Goal: Information Seeking & Learning: Learn about a topic

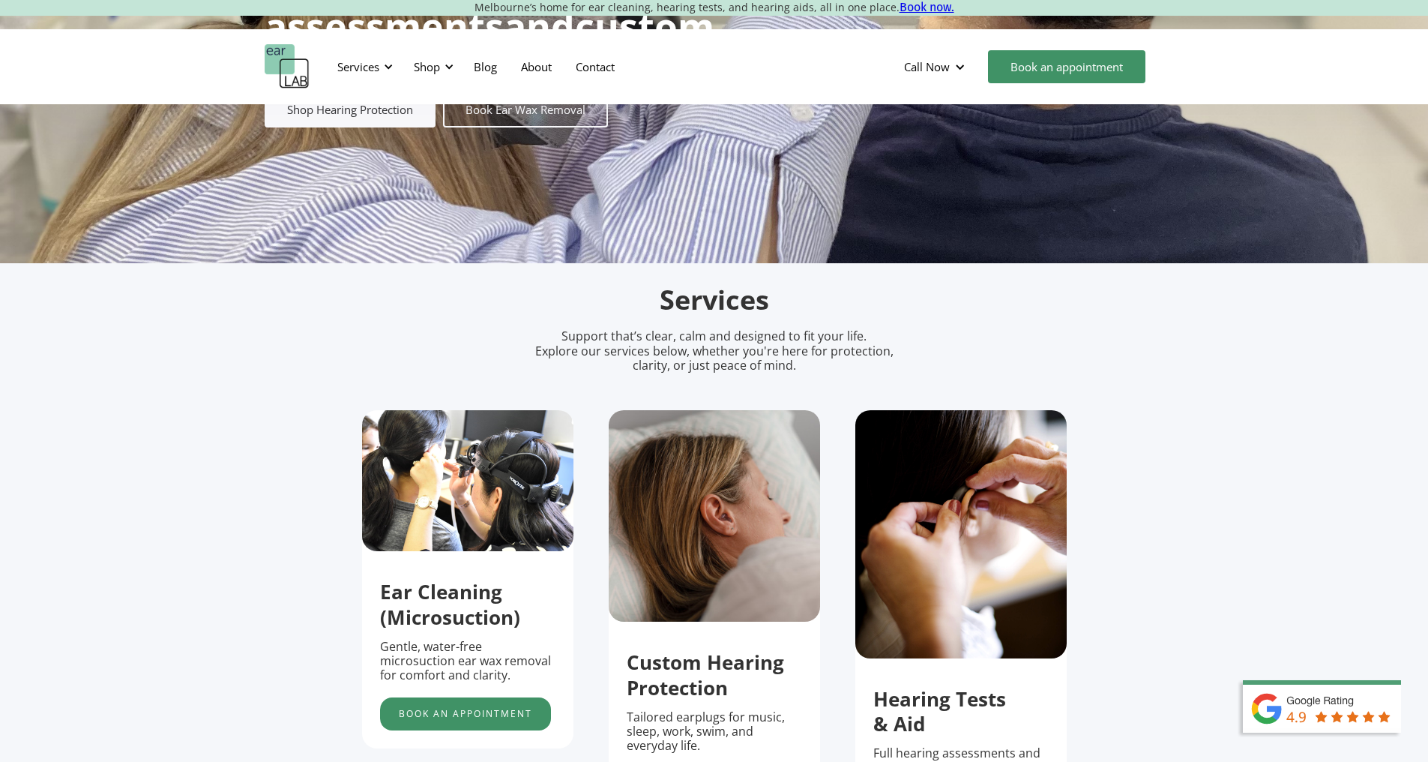
scroll to position [375, 0]
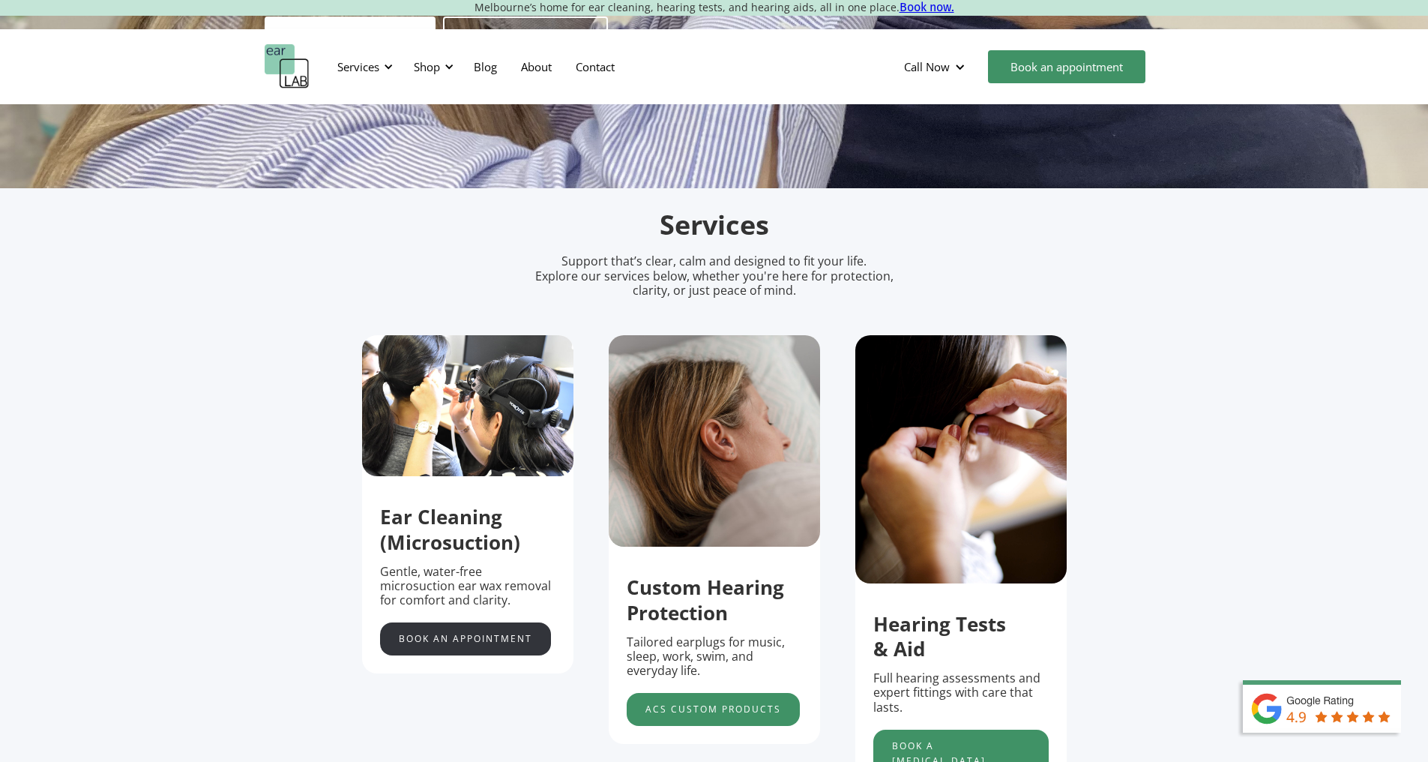
click at [441, 655] on link "Book an appointment" at bounding box center [465, 638] width 171 height 33
click at [383, 64] on div at bounding box center [388, 66] width 10 height 10
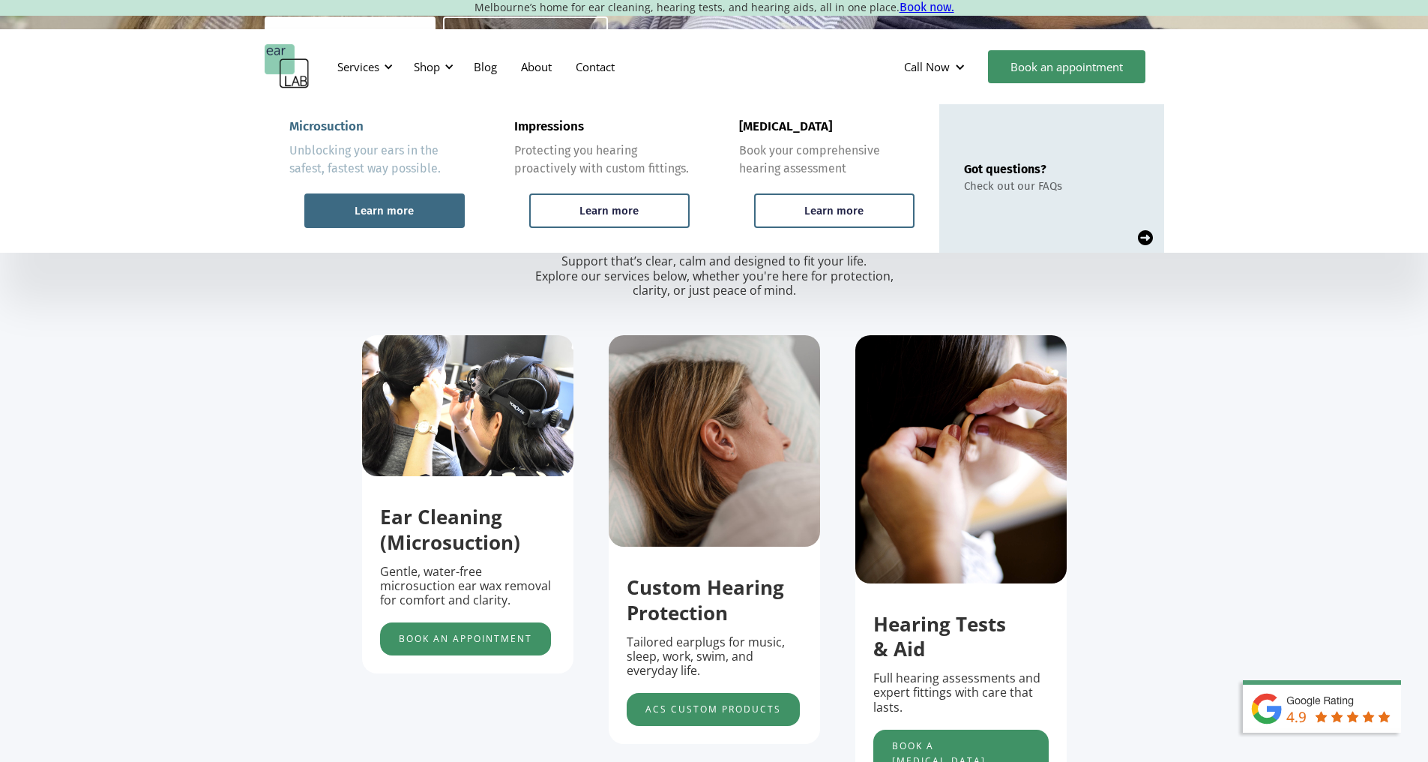
click at [386, 213] on div "Learn more" at bounding box center [384, 210] width 59 height 13
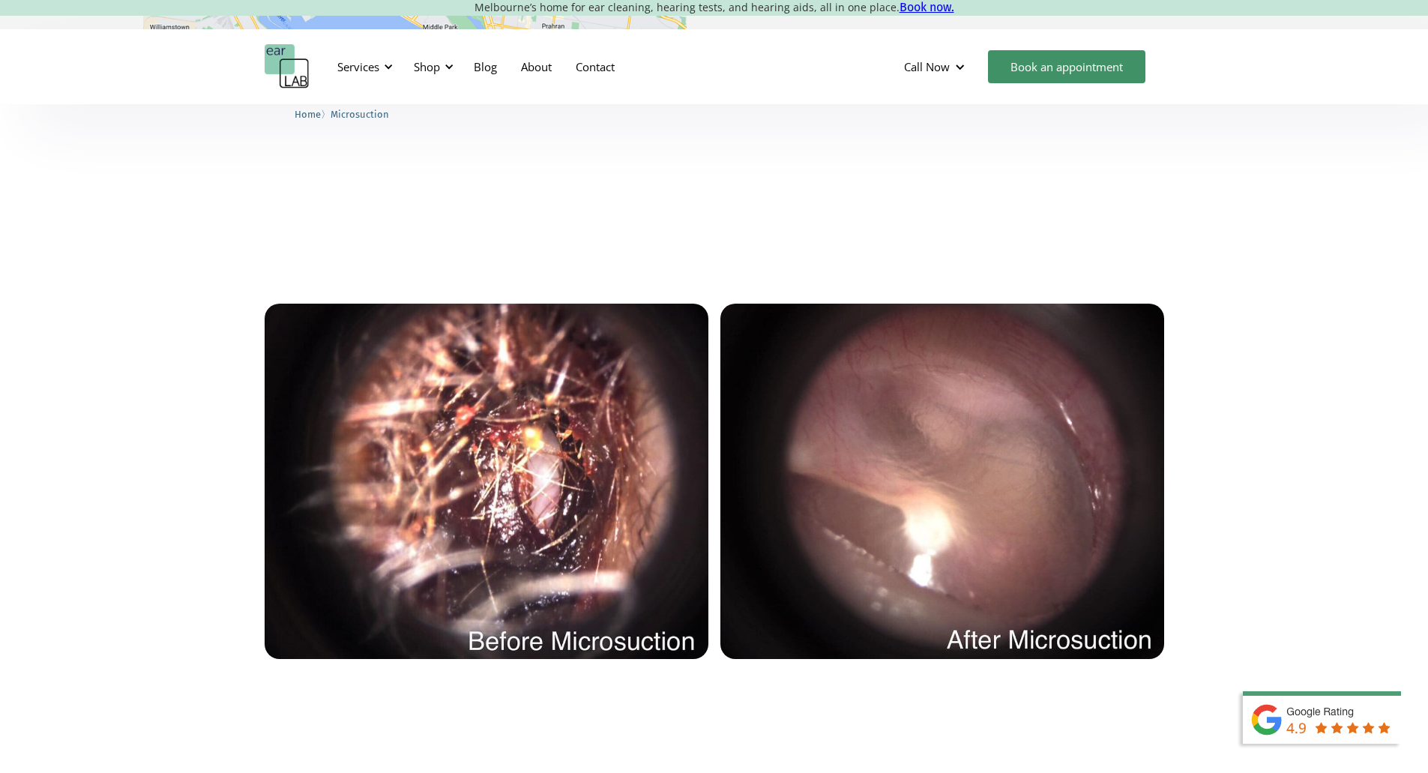
scroll to position [2999, 0]
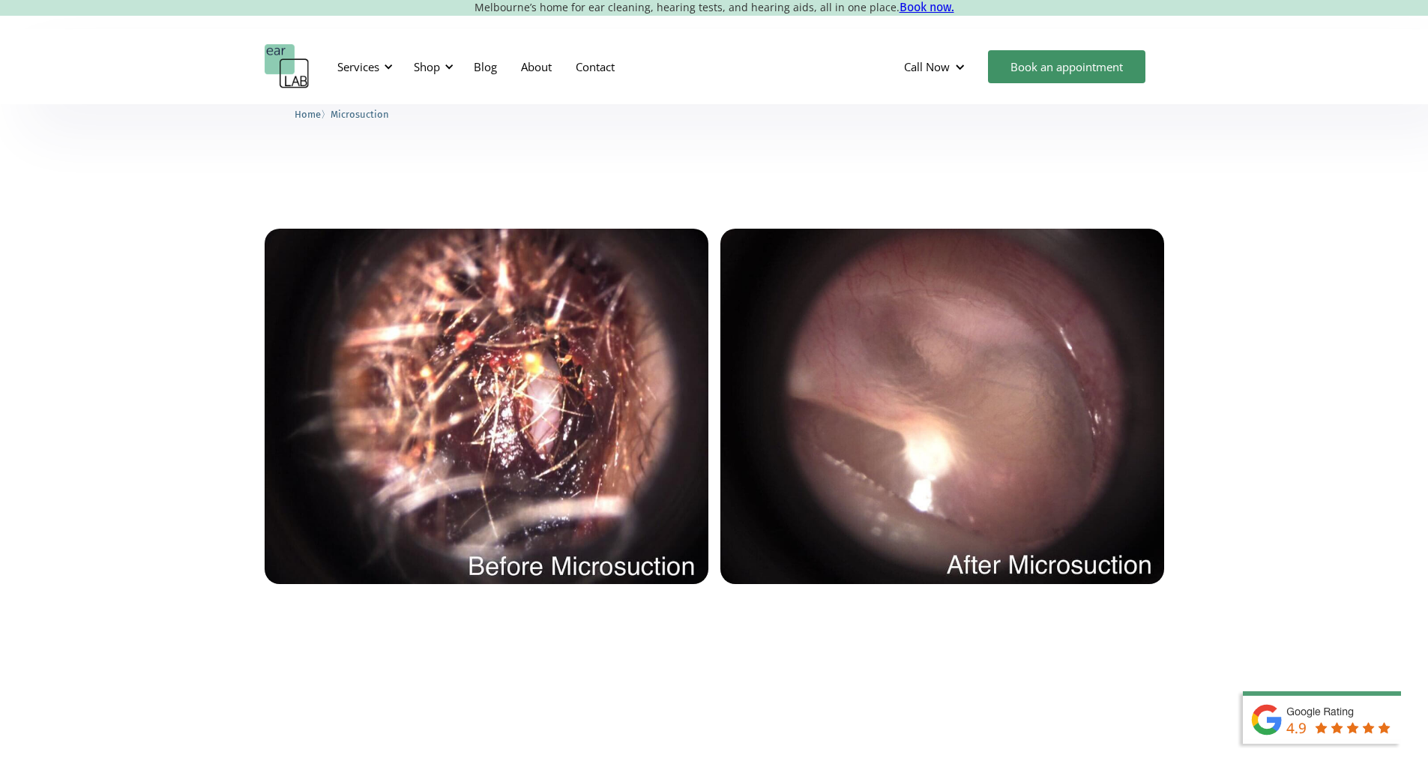
click at [526, 479] on img at bounding box center [487, 406] width 444 height 355
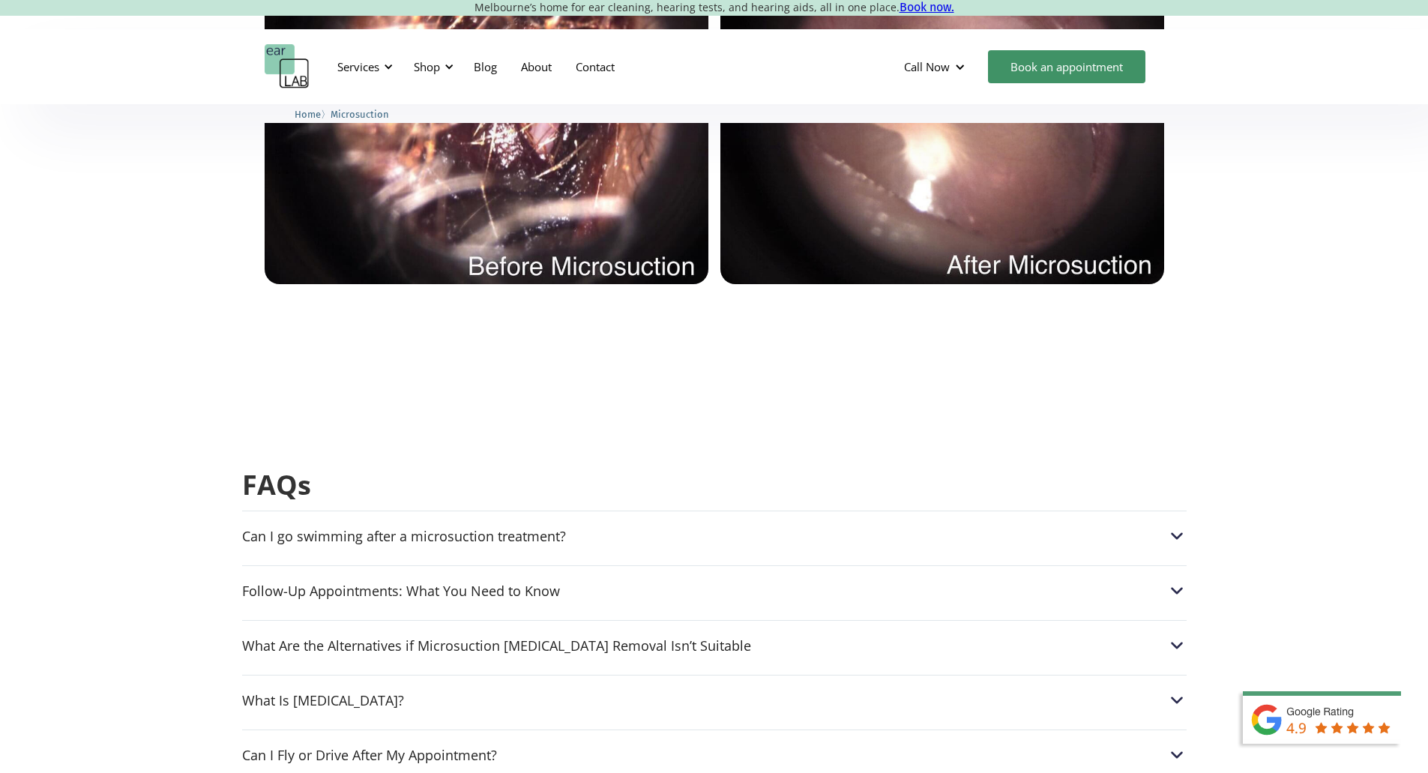
scroll to position [3373, 0]
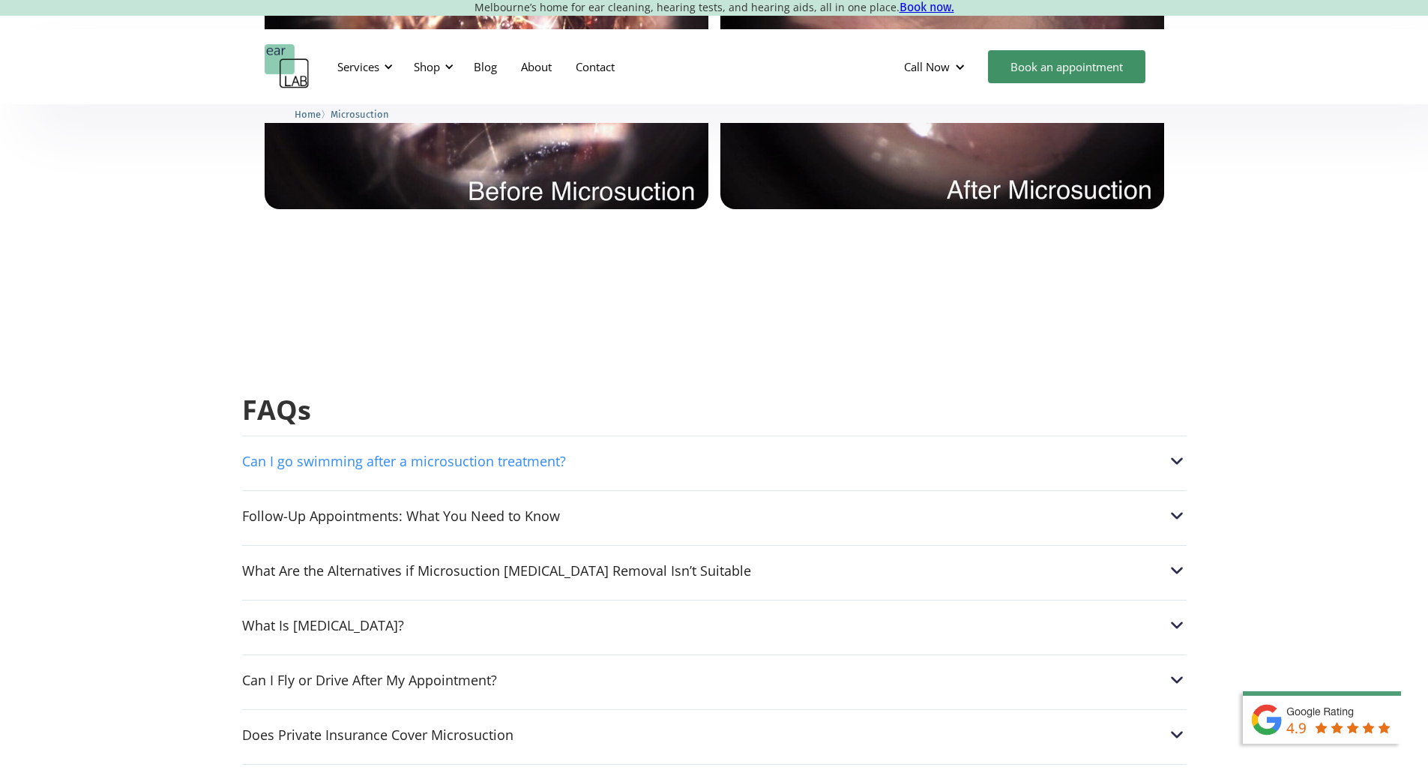
click at [386, 454] on div "Can I go swimming after a microsuction treatment?" at bounding box center [404, 461] width 324 height 15
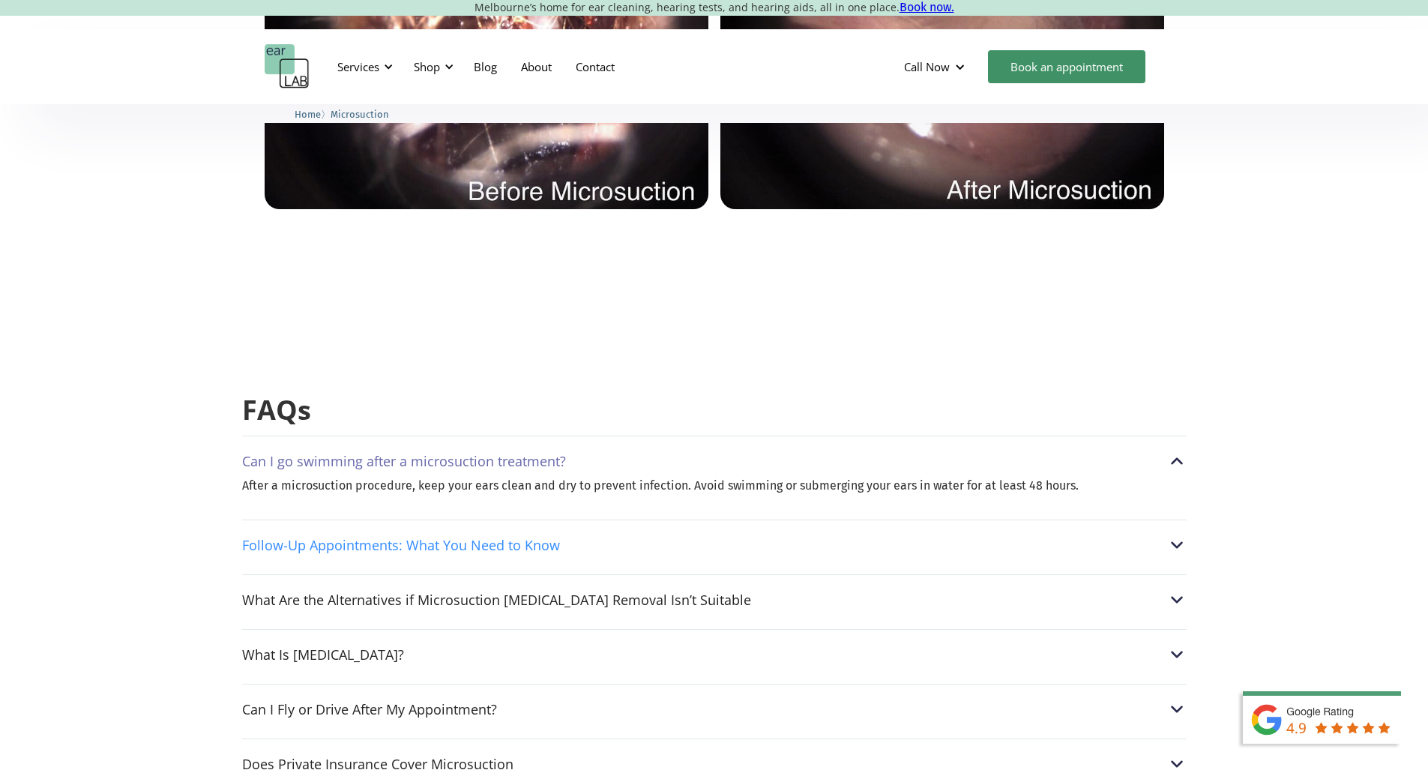
scroll to position [3448, 0]
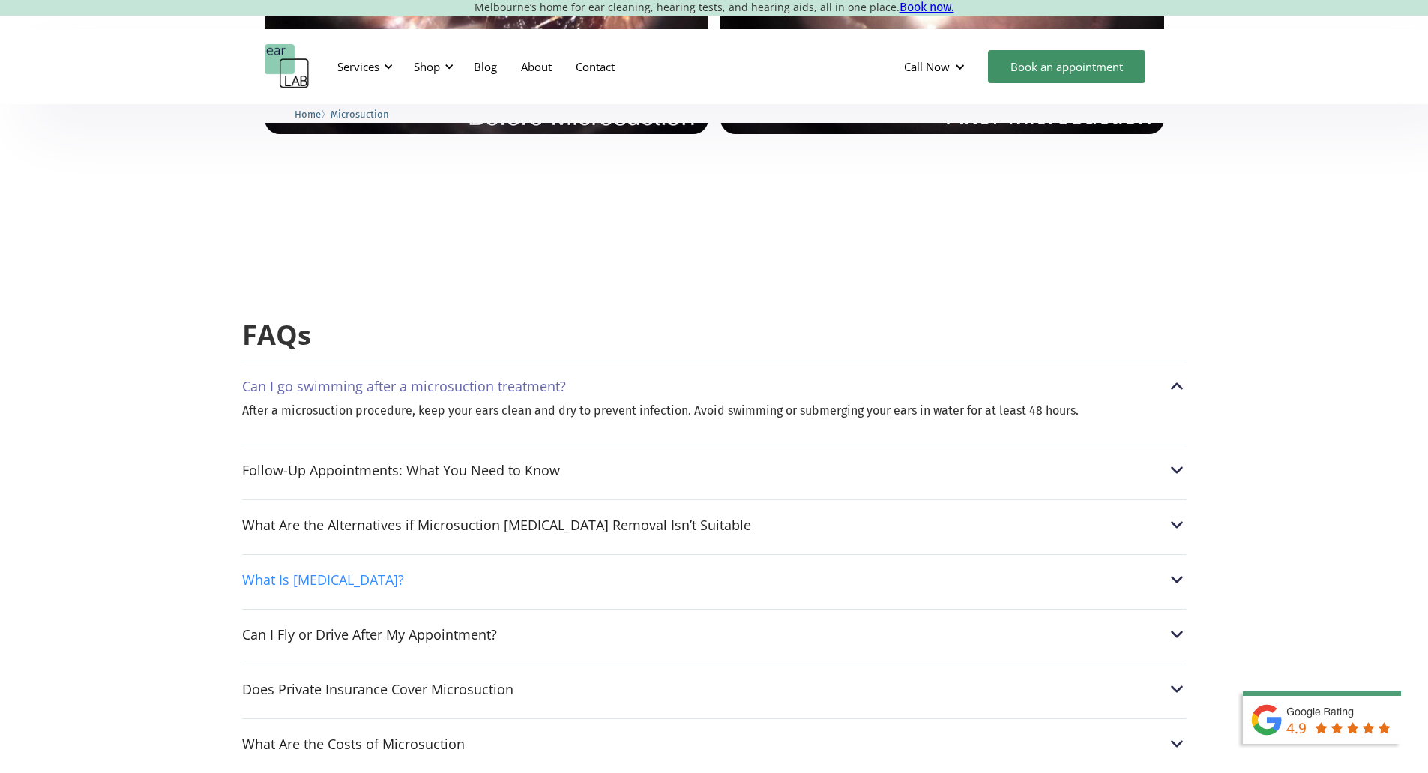
click at [322, 576] on div "What Is Earwax?" at bounding box center [323, 579] width 162 height 15
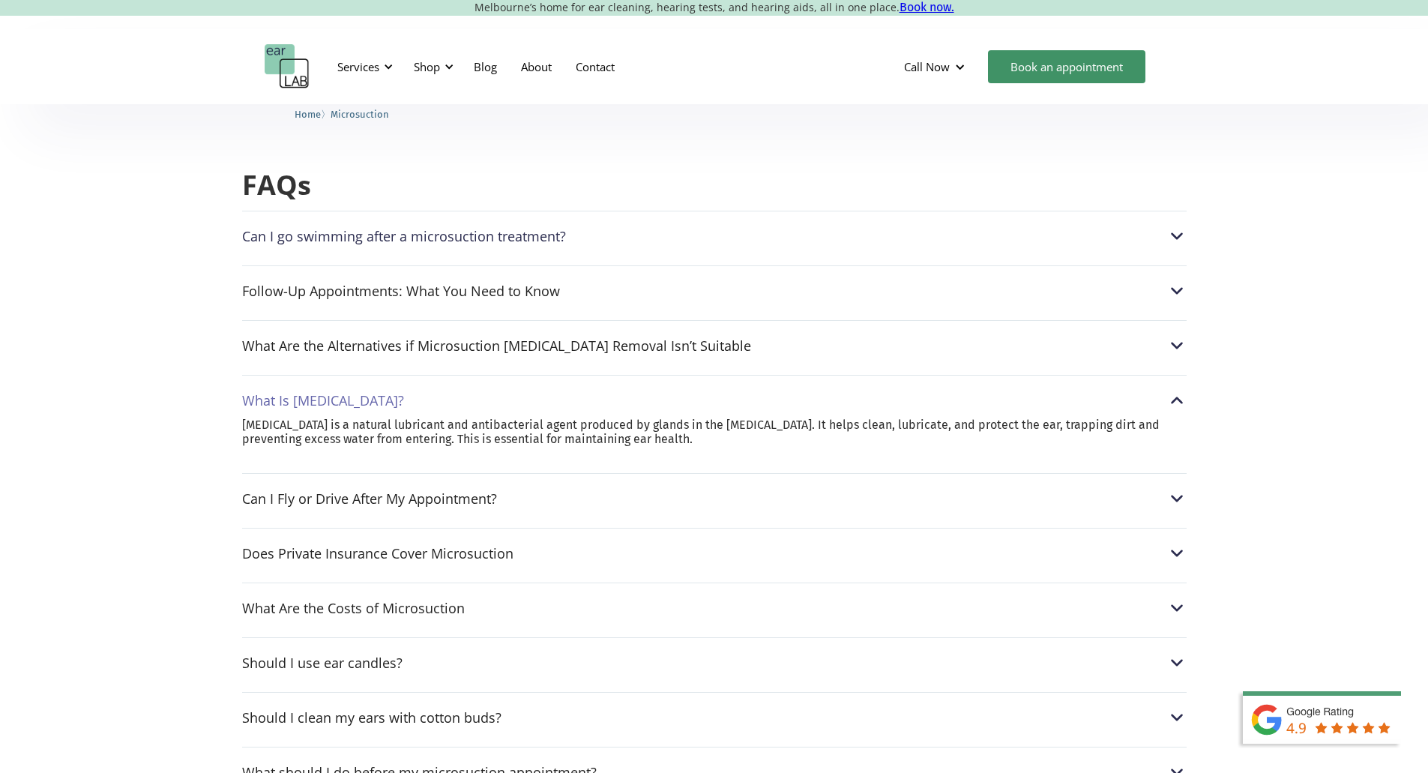
scroll to position [3673, 0]
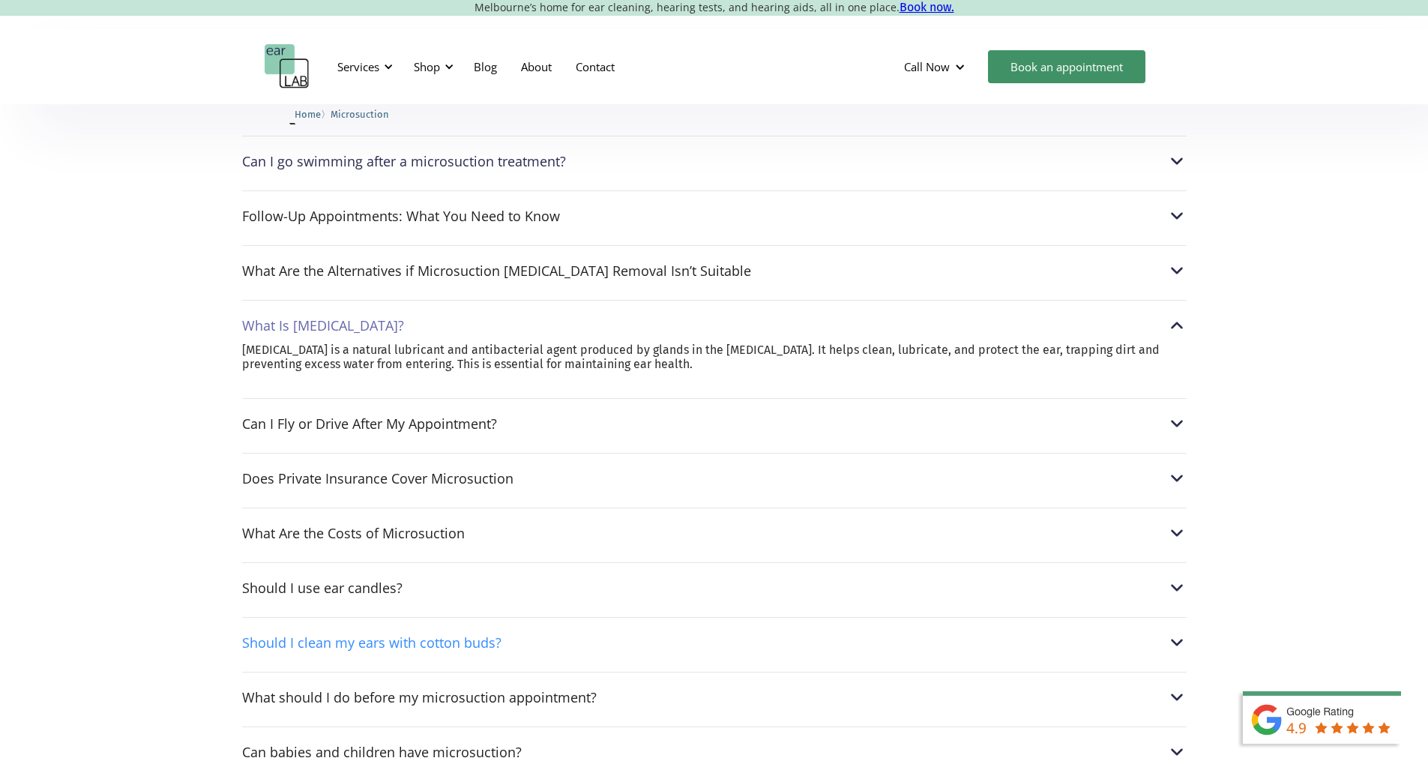
click at [376, 635] on div "Should I clean my ears with cotton buds?" at bounding box center [371, 642] width 259 height 15
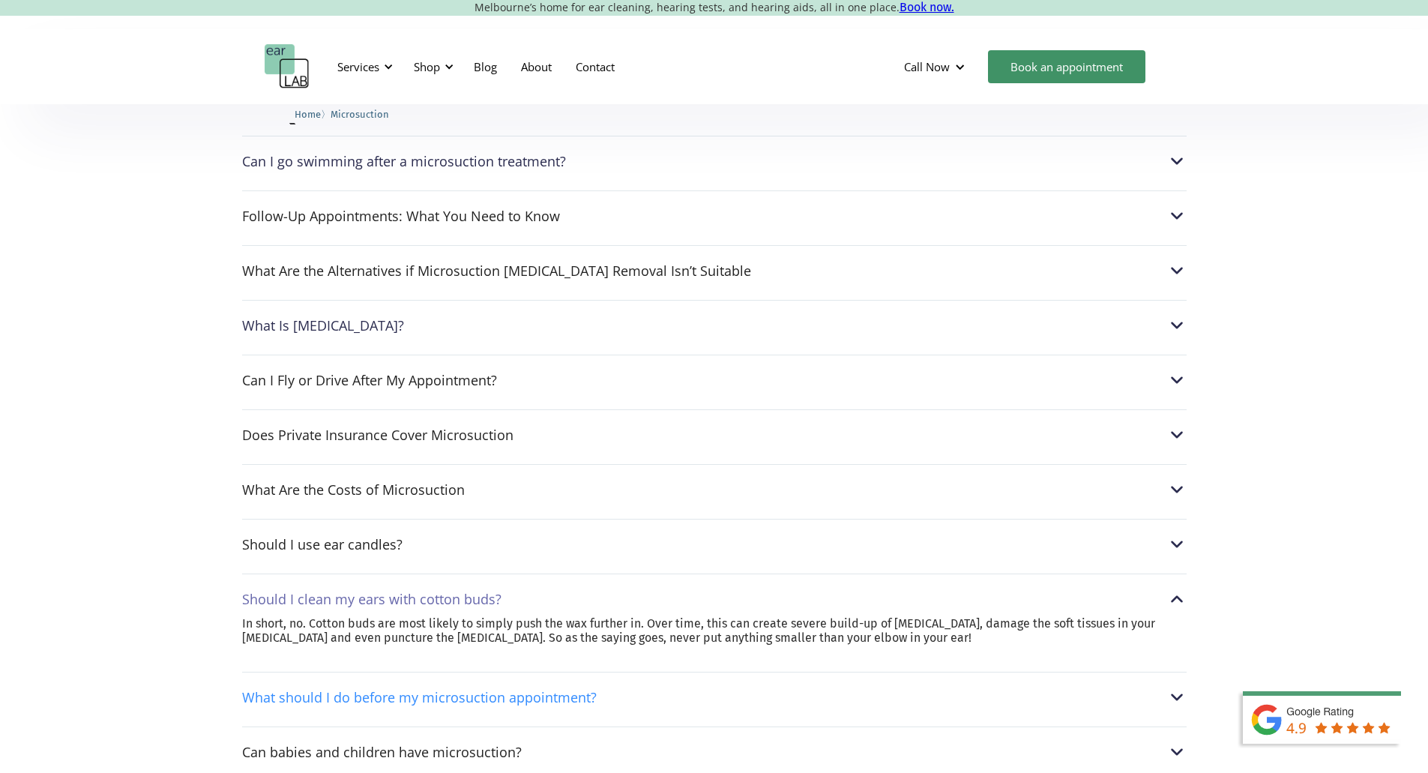
click at [438, 690] on div "What should I do before my microsuction appointment?" at bounding box center [419, 697] width 355 height 15
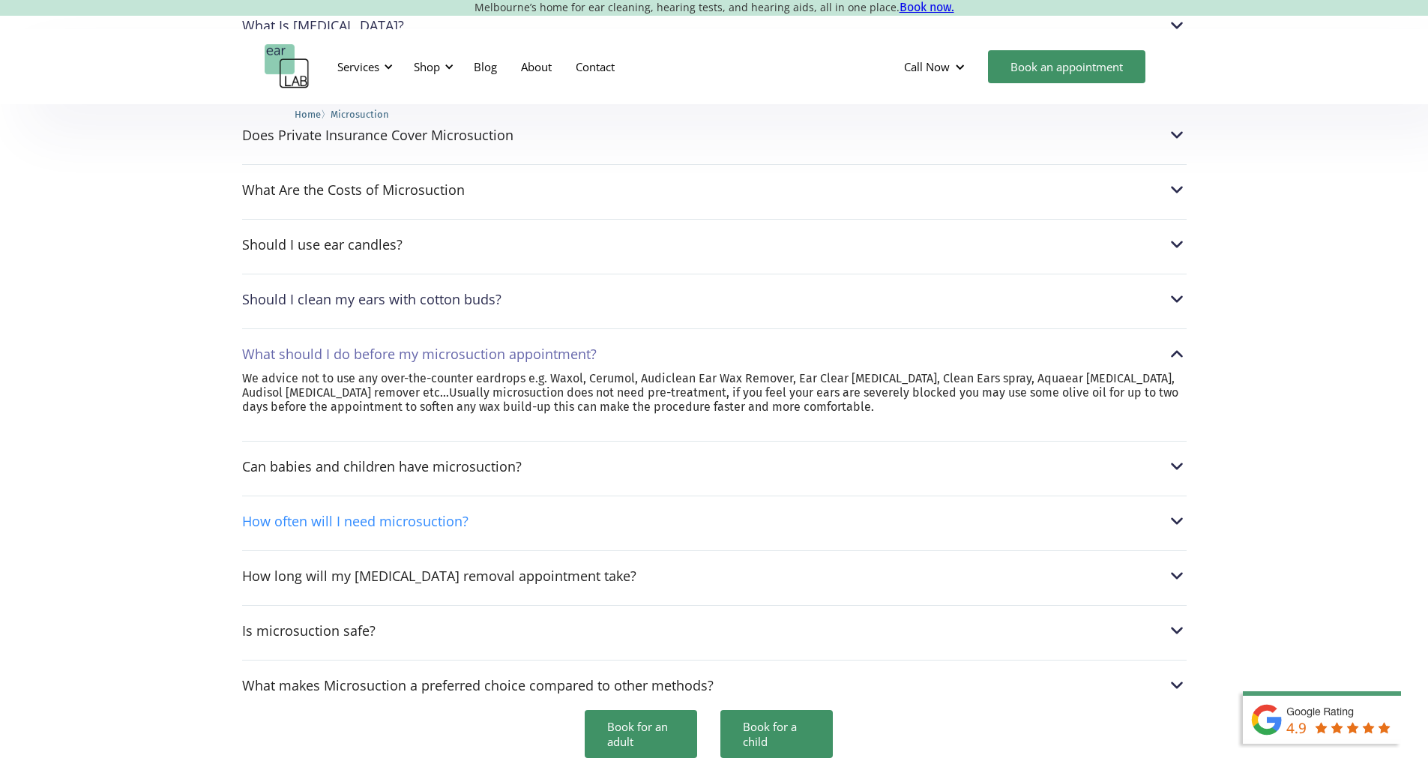
scroll to position [4048, 0]
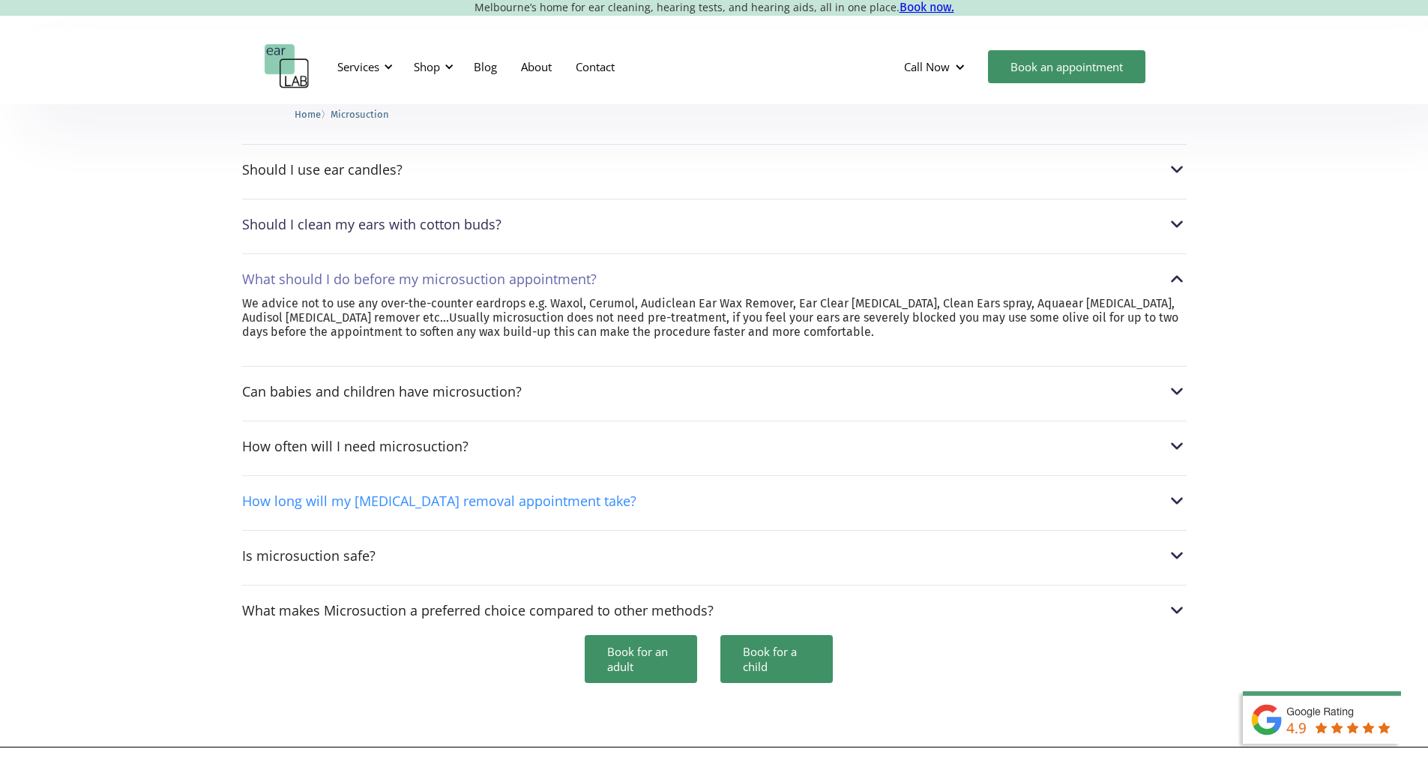
click at [305, 493] on div "How long will my earwax removal appointment take?" at bounding box center [439, 500] width 394 height 15
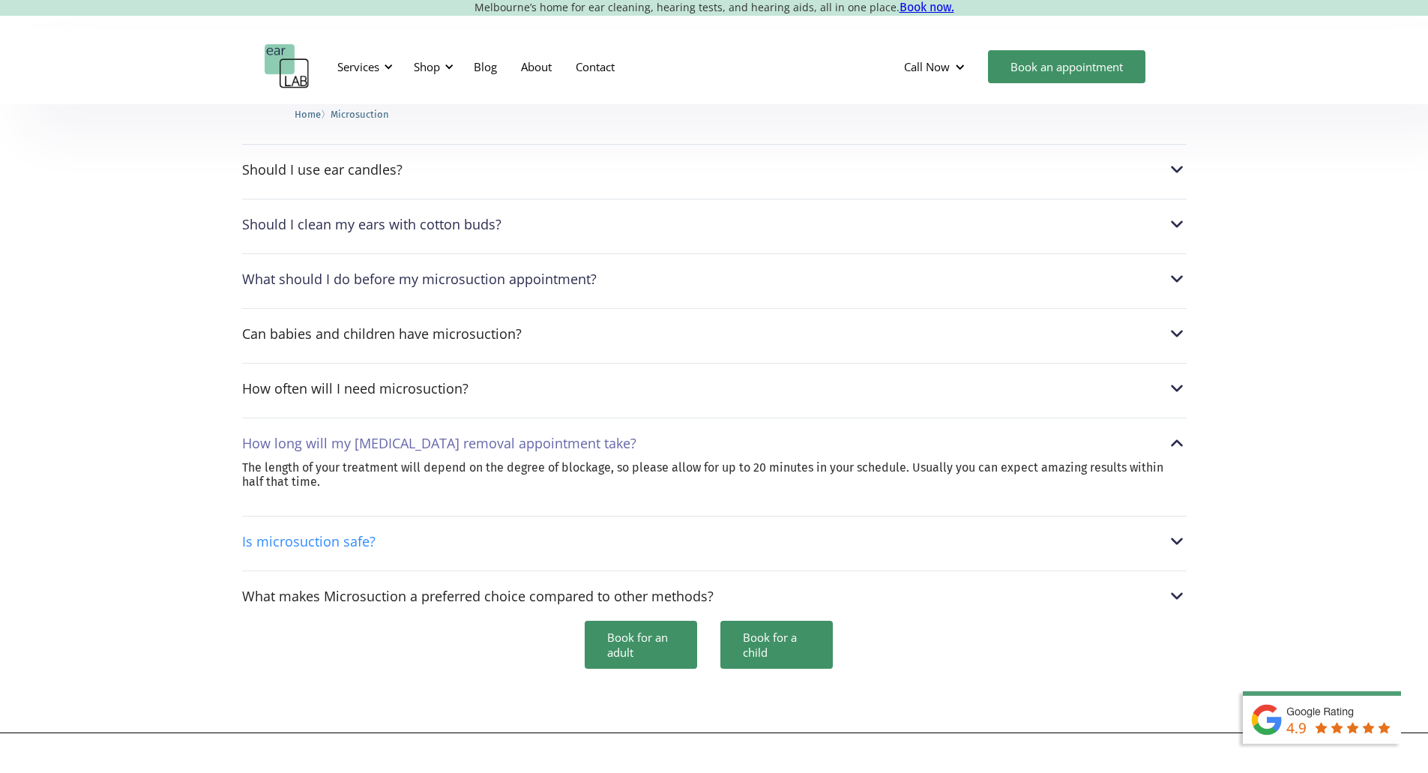
click at [291, 534] on div "Is microsuction safe?" at bounding box center [308, 541] width 133 height 15
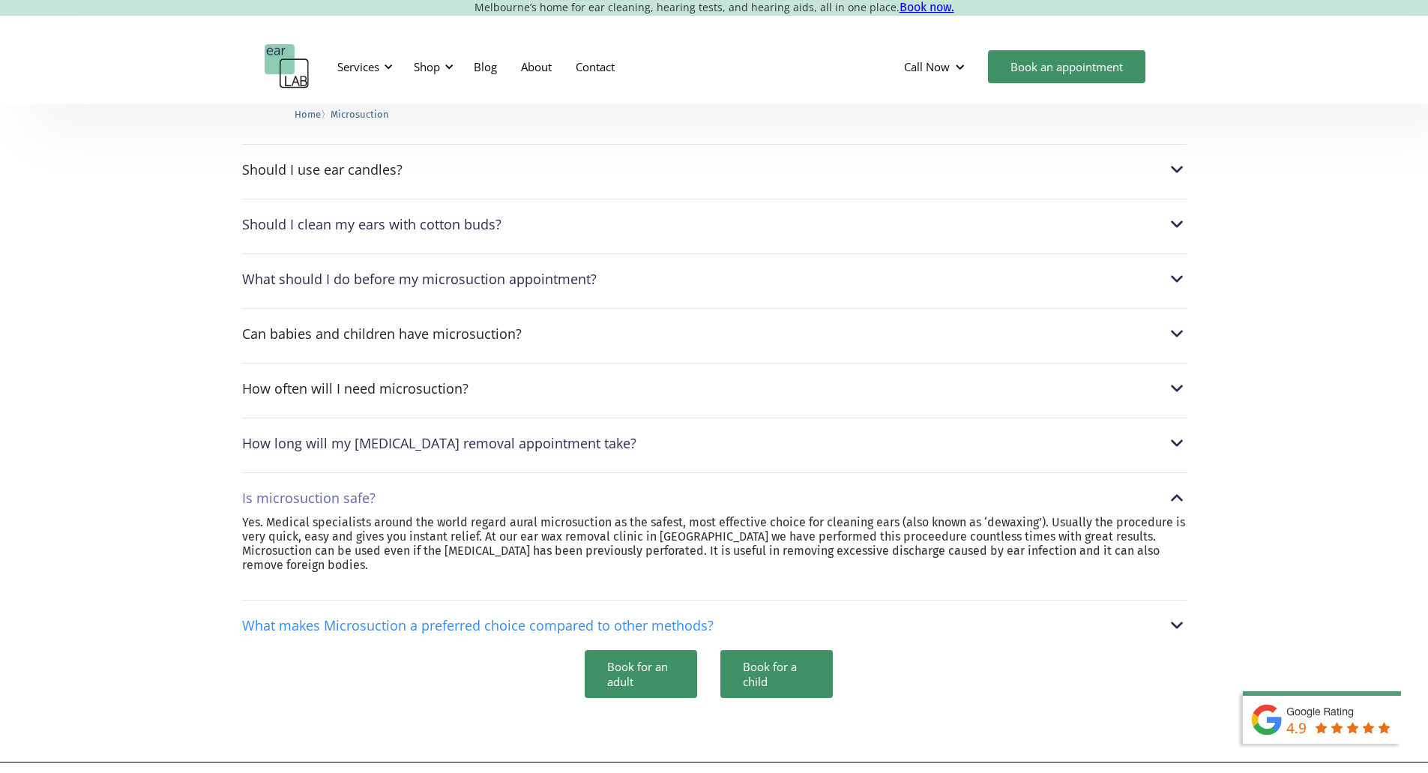
click at [362, 618] on div "What makes Microsuction a preferred choice compared to other methods?" at bounding box center [478, 625] width 472 height 15
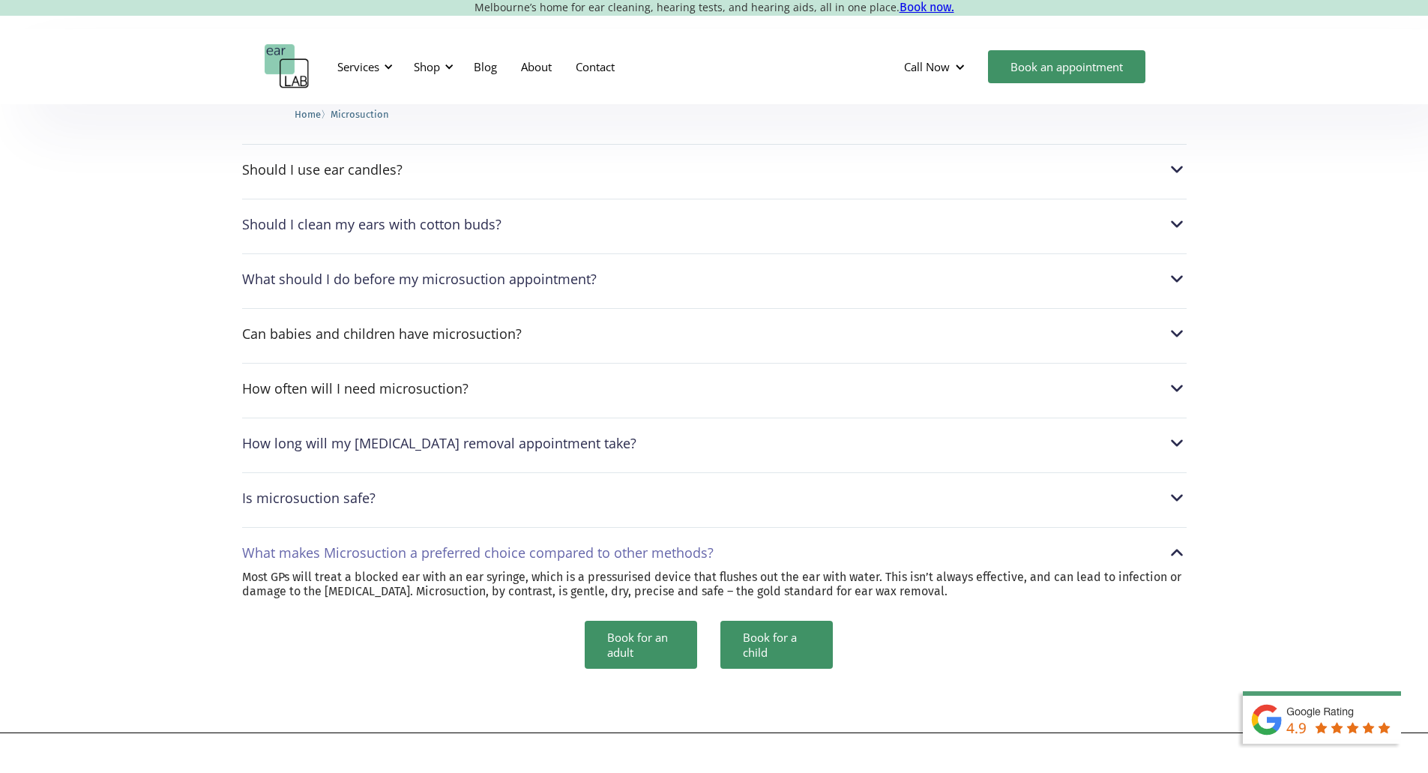
click at [346, 271] on div "What should I do before my microsuction appointment?" at bounding box center [419, 278] width 355 height 15
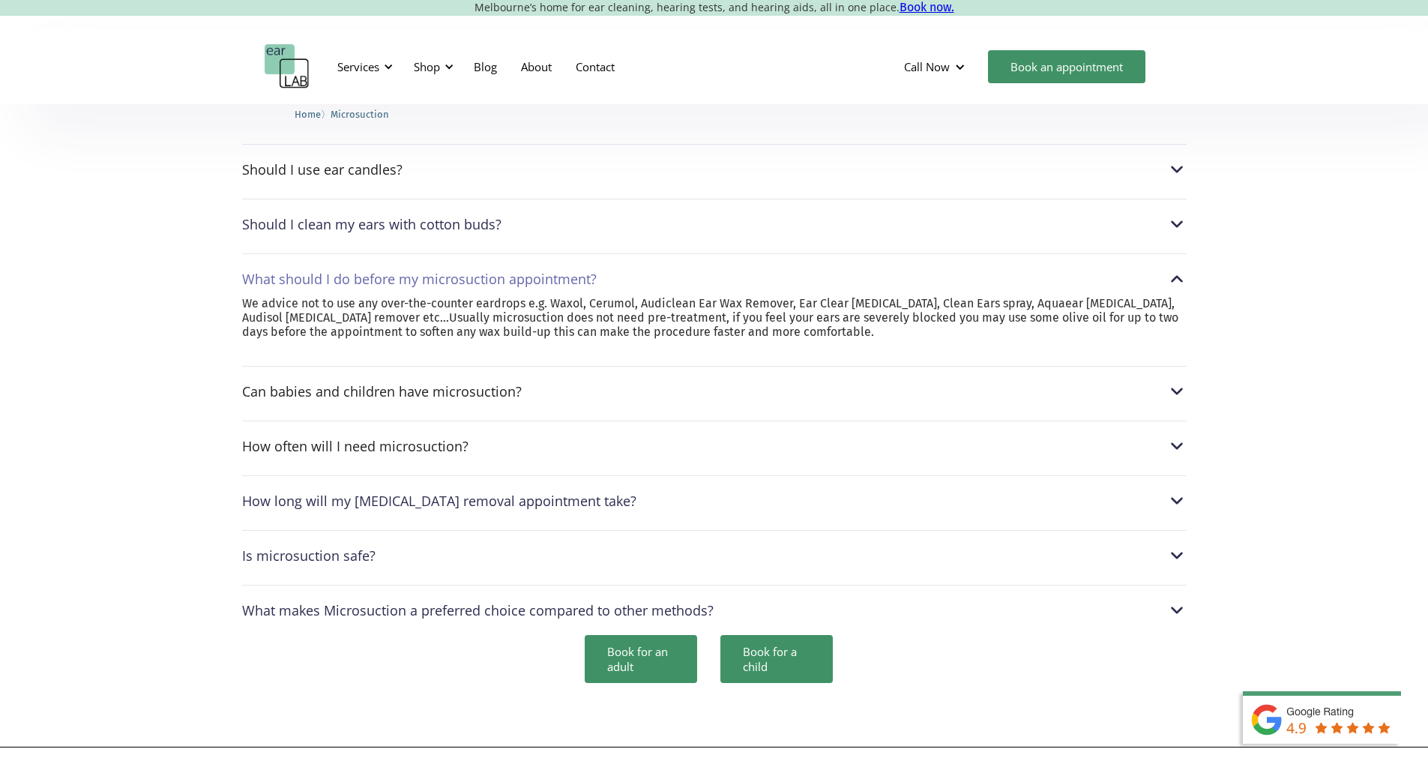
scroll to position [3973, 0]
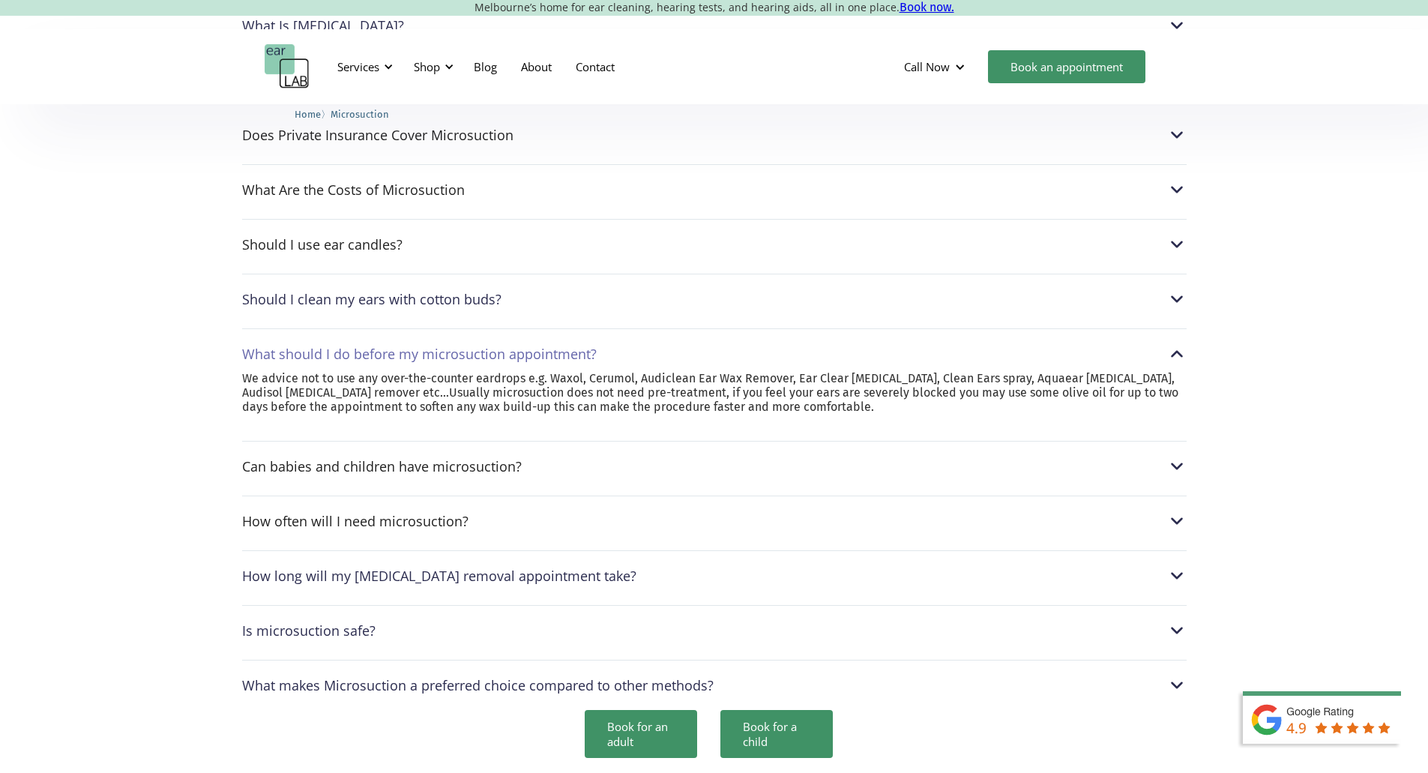
click at [345, 292] on div "Should I clean my ears with cotton buds?" at bounding box center [371, 299] width 259 height 15
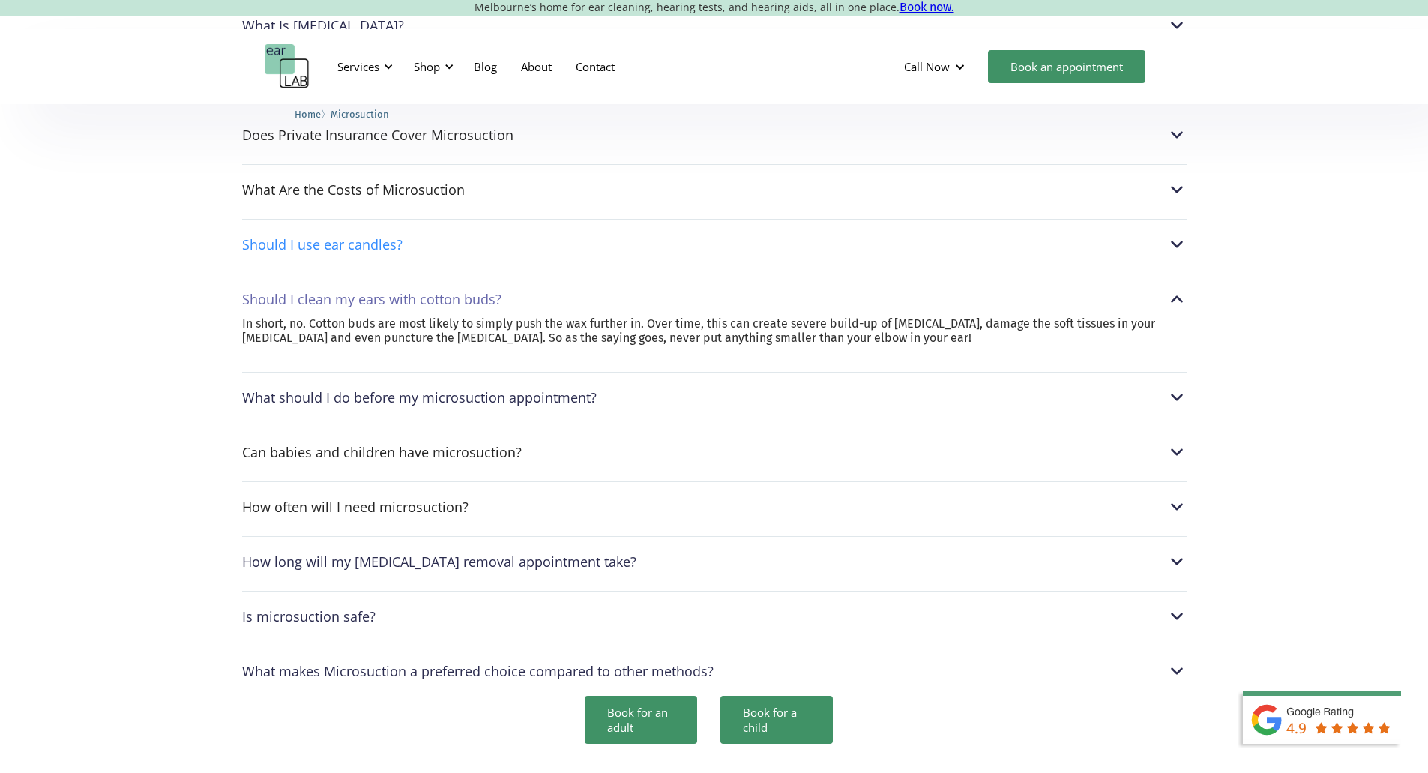
click at [348, 237] on div "Should I use ear candles?" at bounding box center [322, 244] width 160 height 15
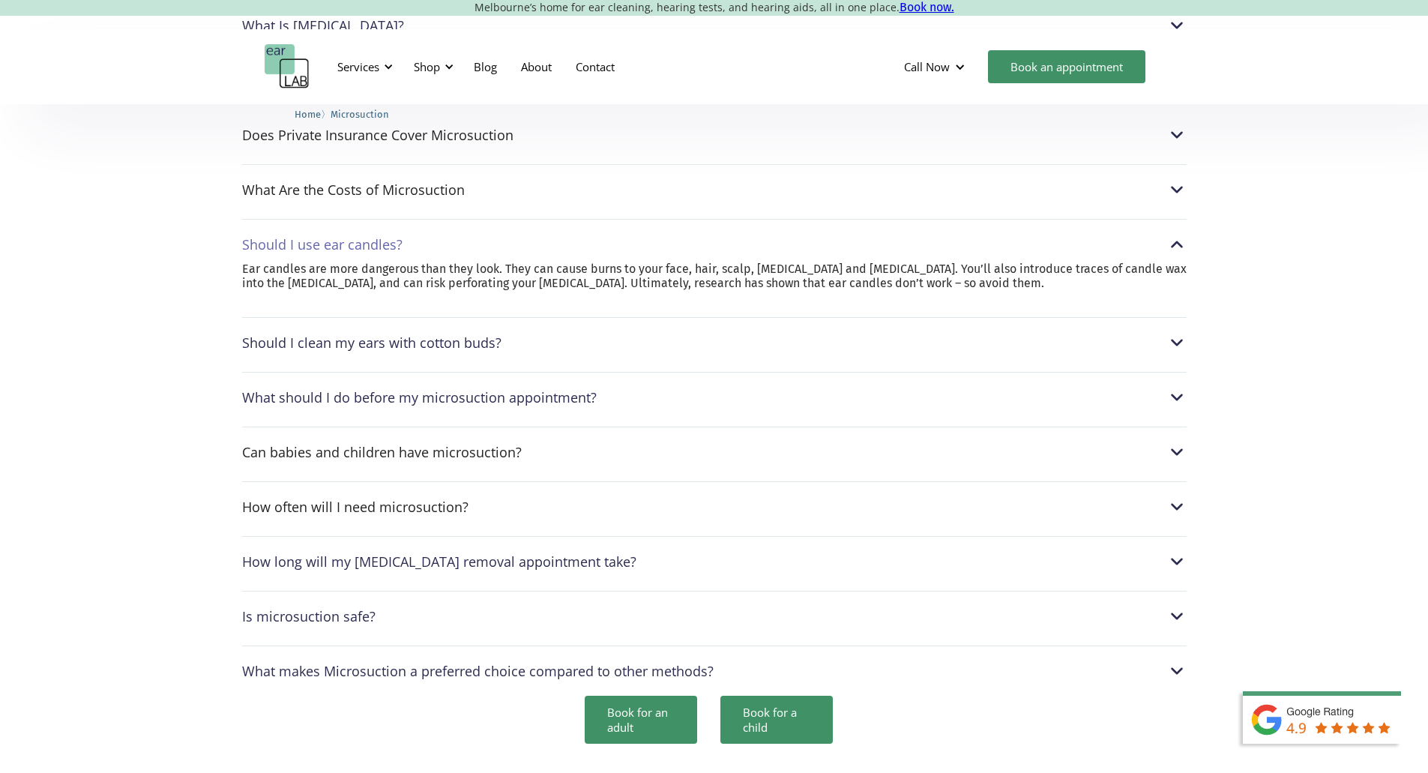
scroll to position [3898, 0]
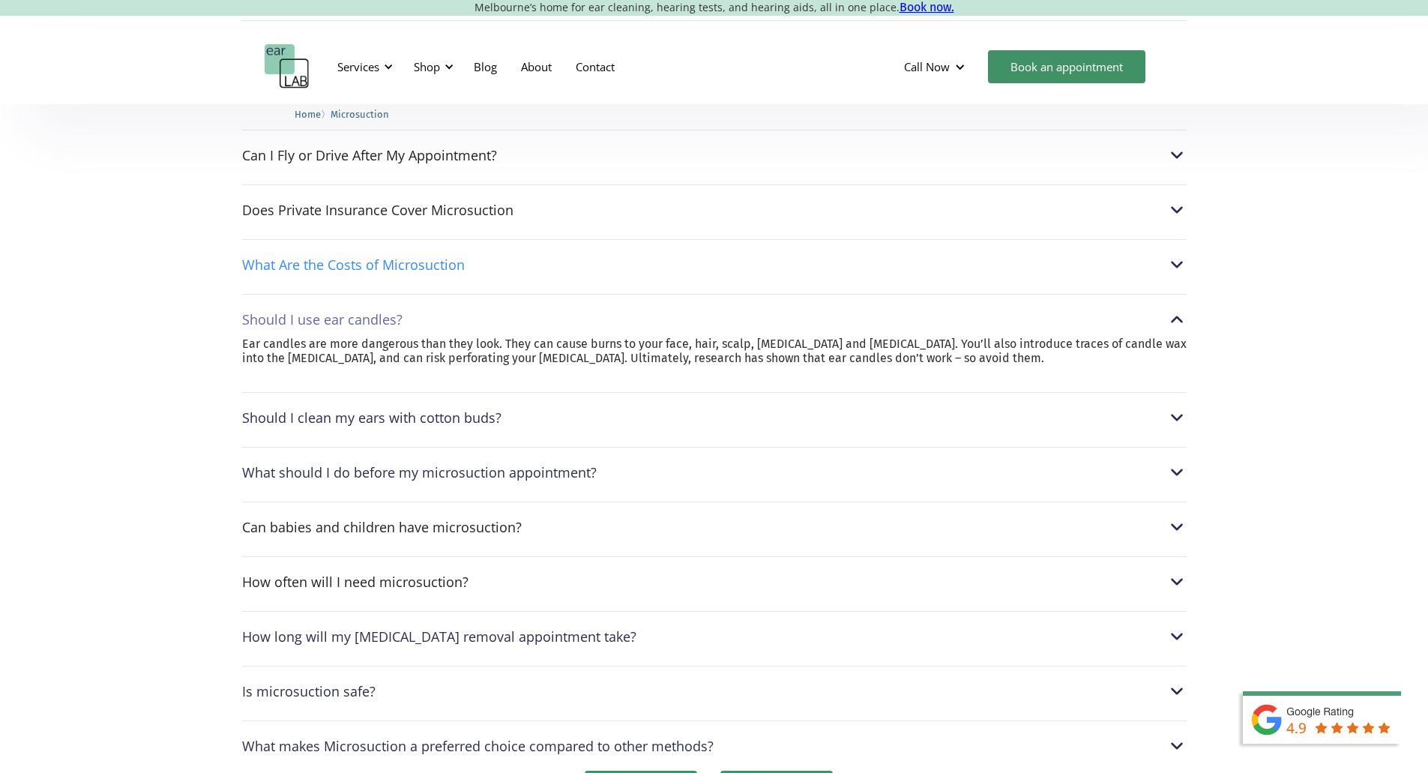
click at [403, 257] on div "What Are the Costs of Microsuction" at bounding box center [353, 264] width 223 height 15
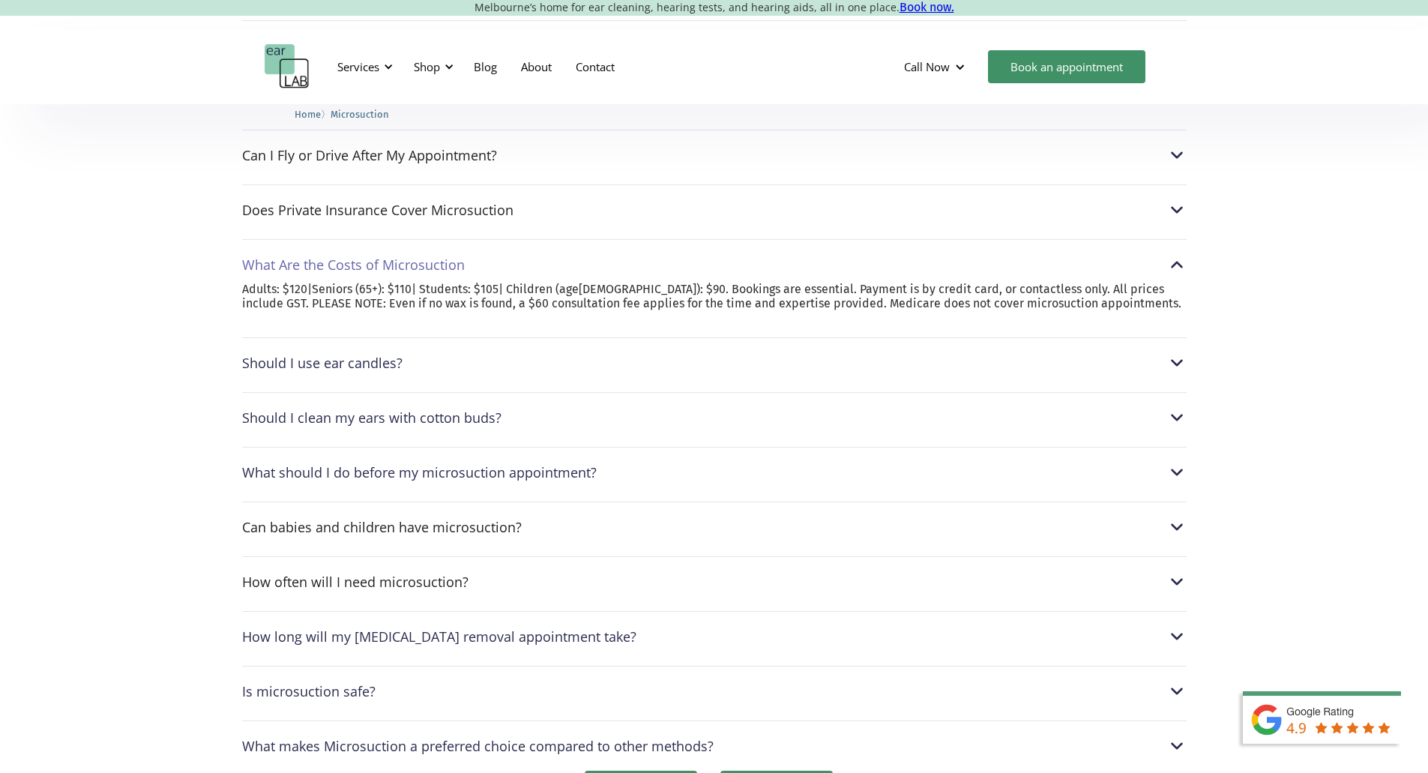
scroll to position [3823, 0]
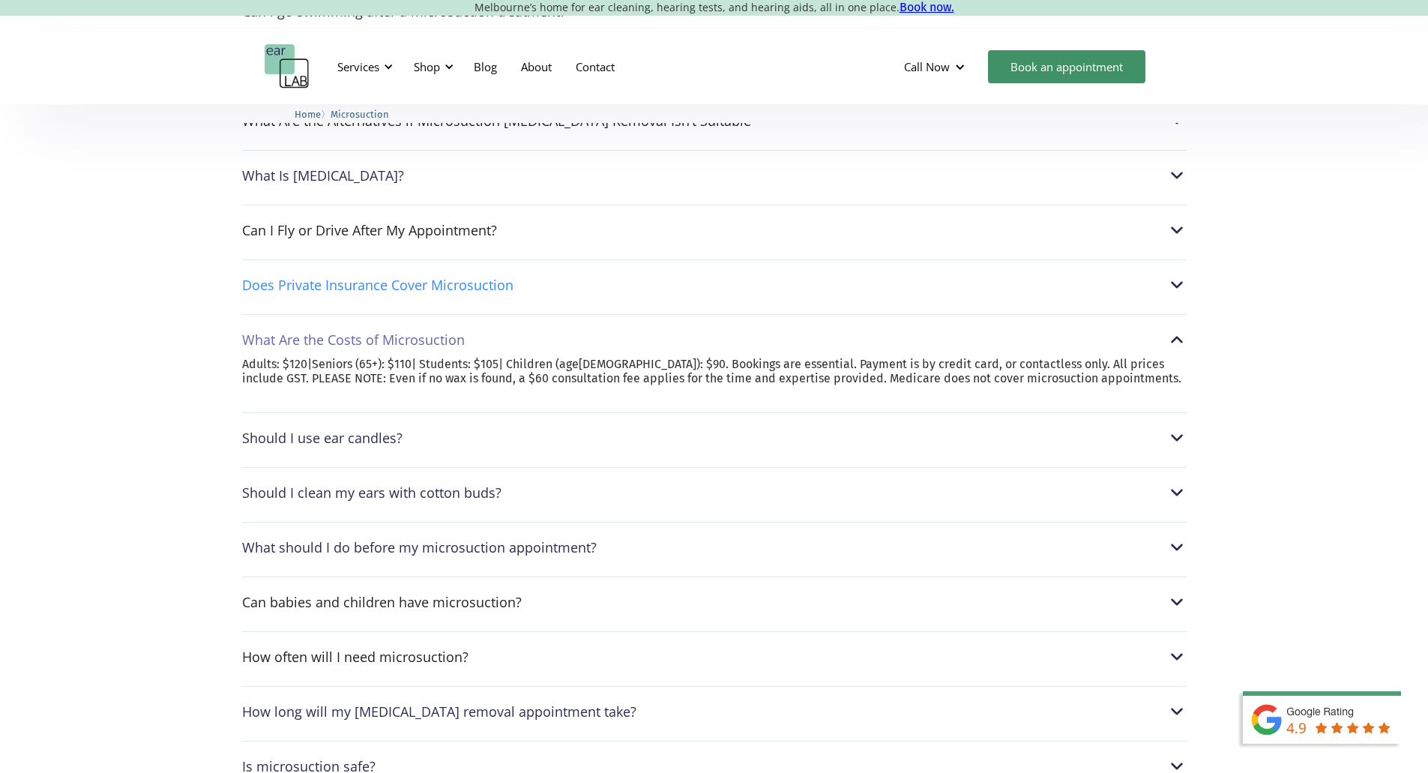
click at [399, 277] on div "Does Private Insurance Cover Microsuction" at bounding box center [377, 284] width 271 height 15
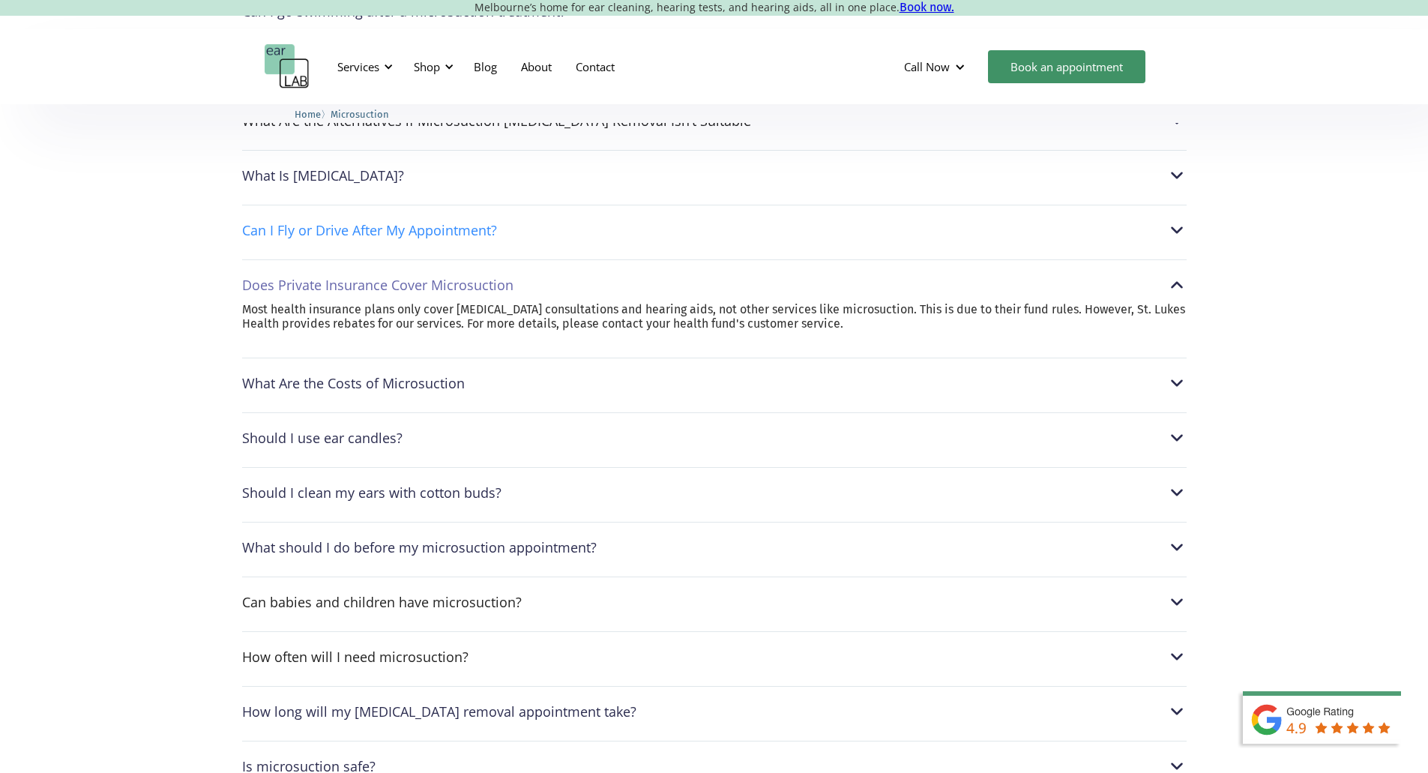
click at [386, 220] on div "Can I Fly or Drive After My Appointment?" at bounding box center [714, 229] width 945 height 19
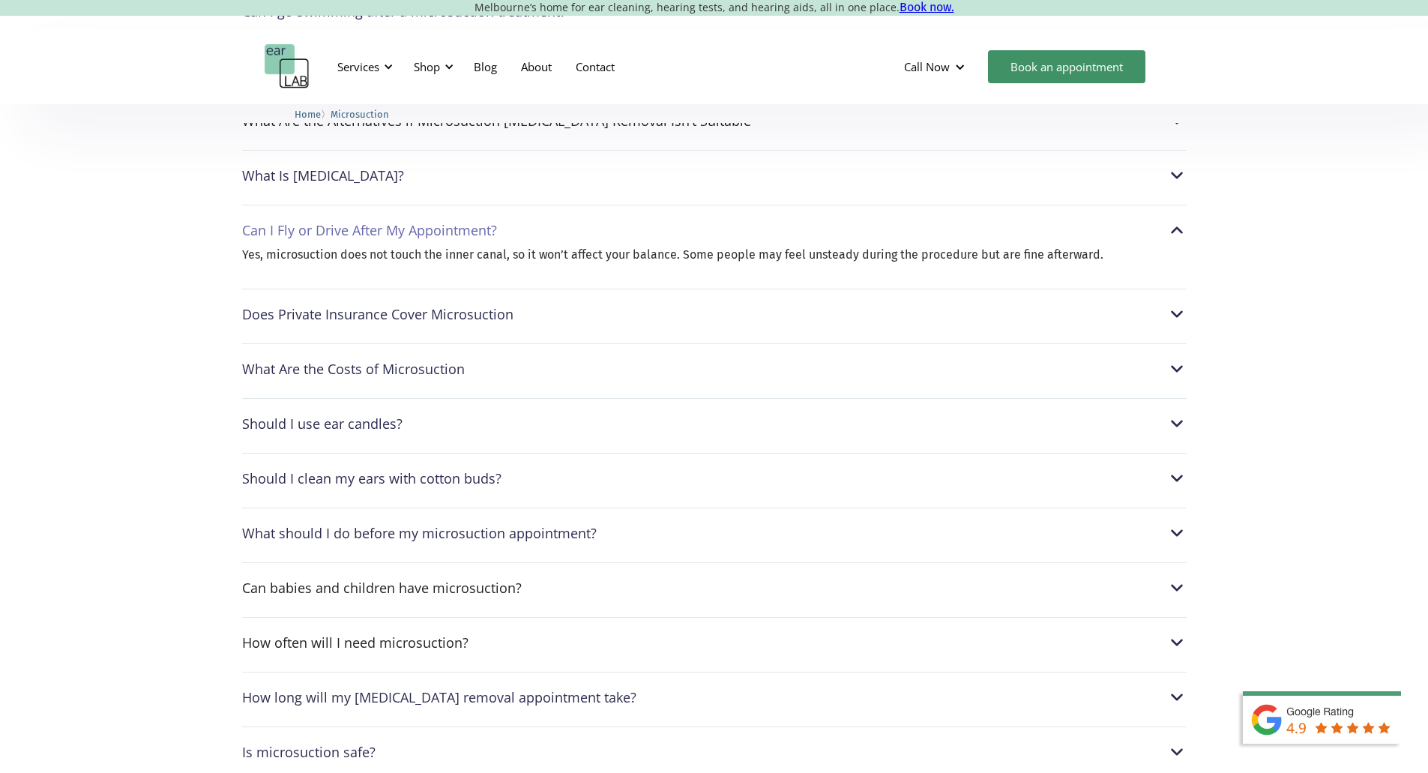
scroll to position [3748, 0]
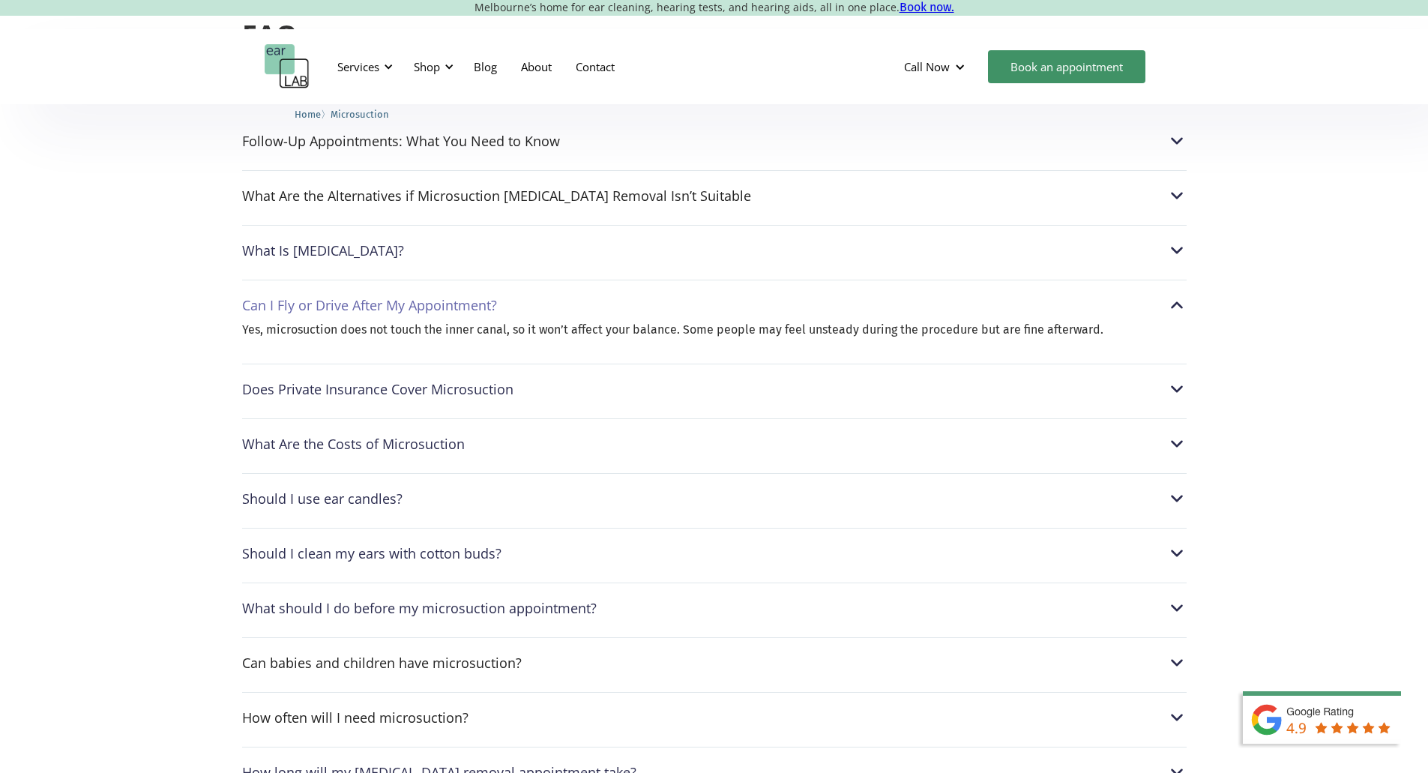
click at [291, 243] on div "What Is Earwax?" at bounding box center [323, 250] width 162 height 15
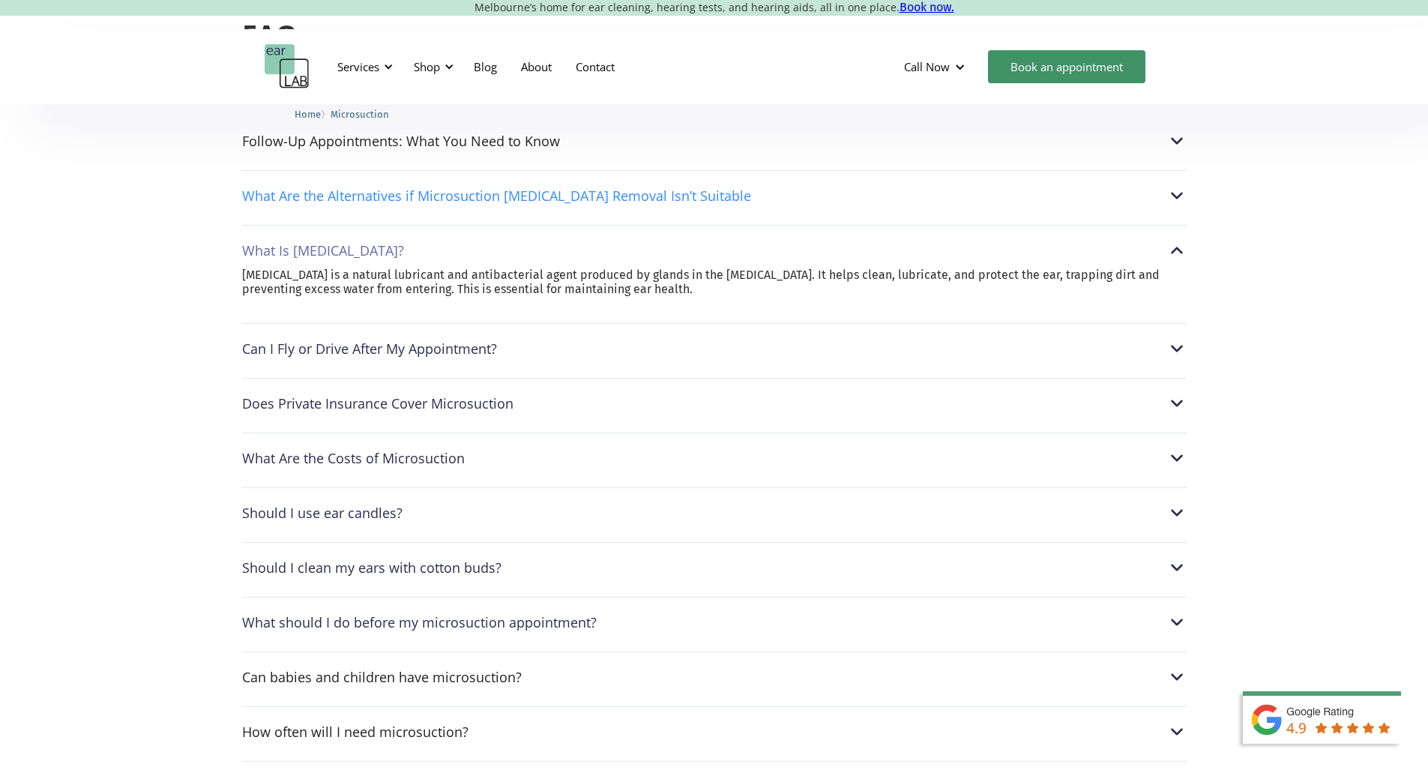
click at [313, 188] on div "What Are the Alternatives if Microsuction Earwax Removal Isn’t Suitable" at bounding box center [496, 195] width 509 height 15
